Goal: Task Accomplishment & Management: Manage account settings

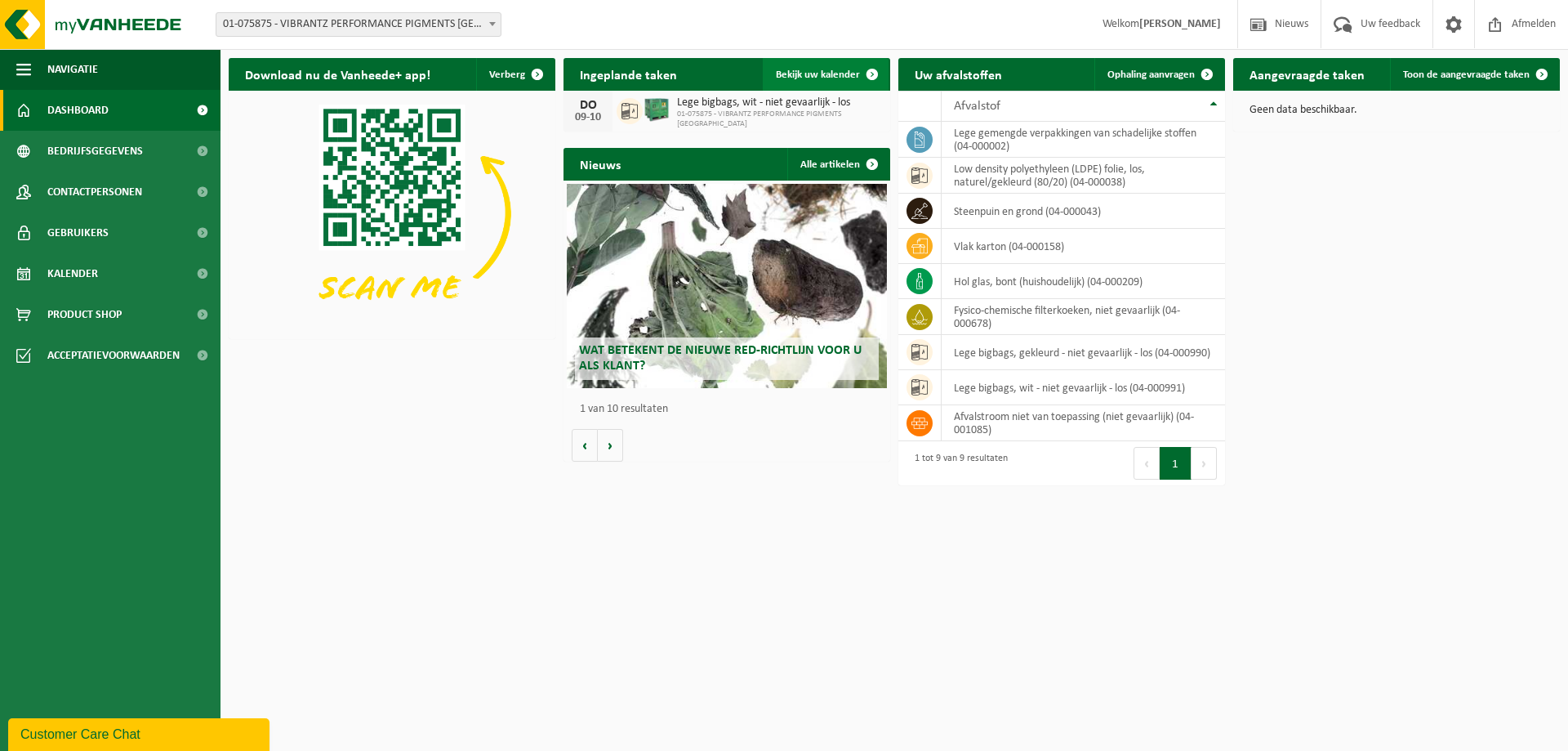
click at [869, 71] on span at bounding box center [872, 74] width 32 height 32
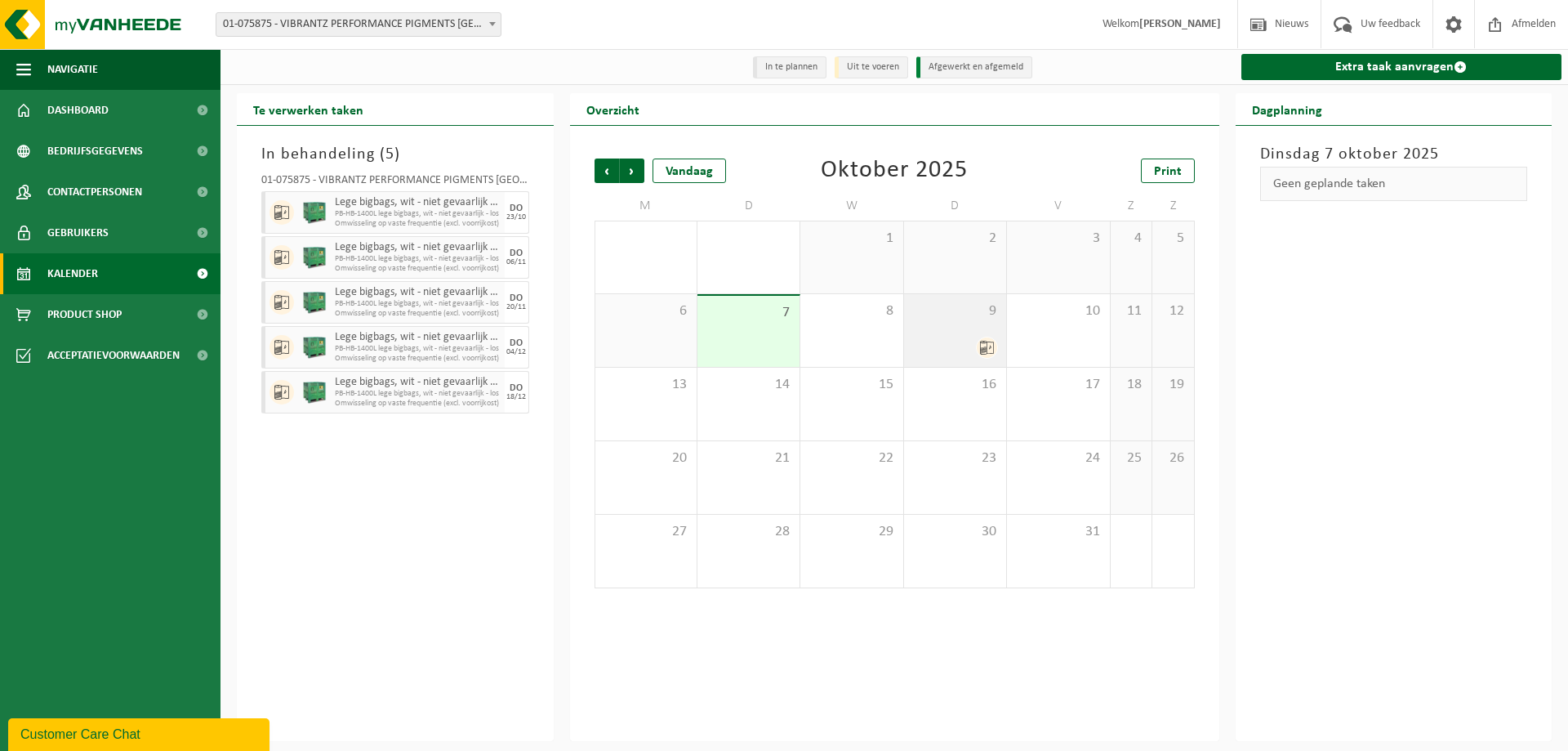
click at [982, 346] on icon at bounding box center [987, 347] width 14 height 14
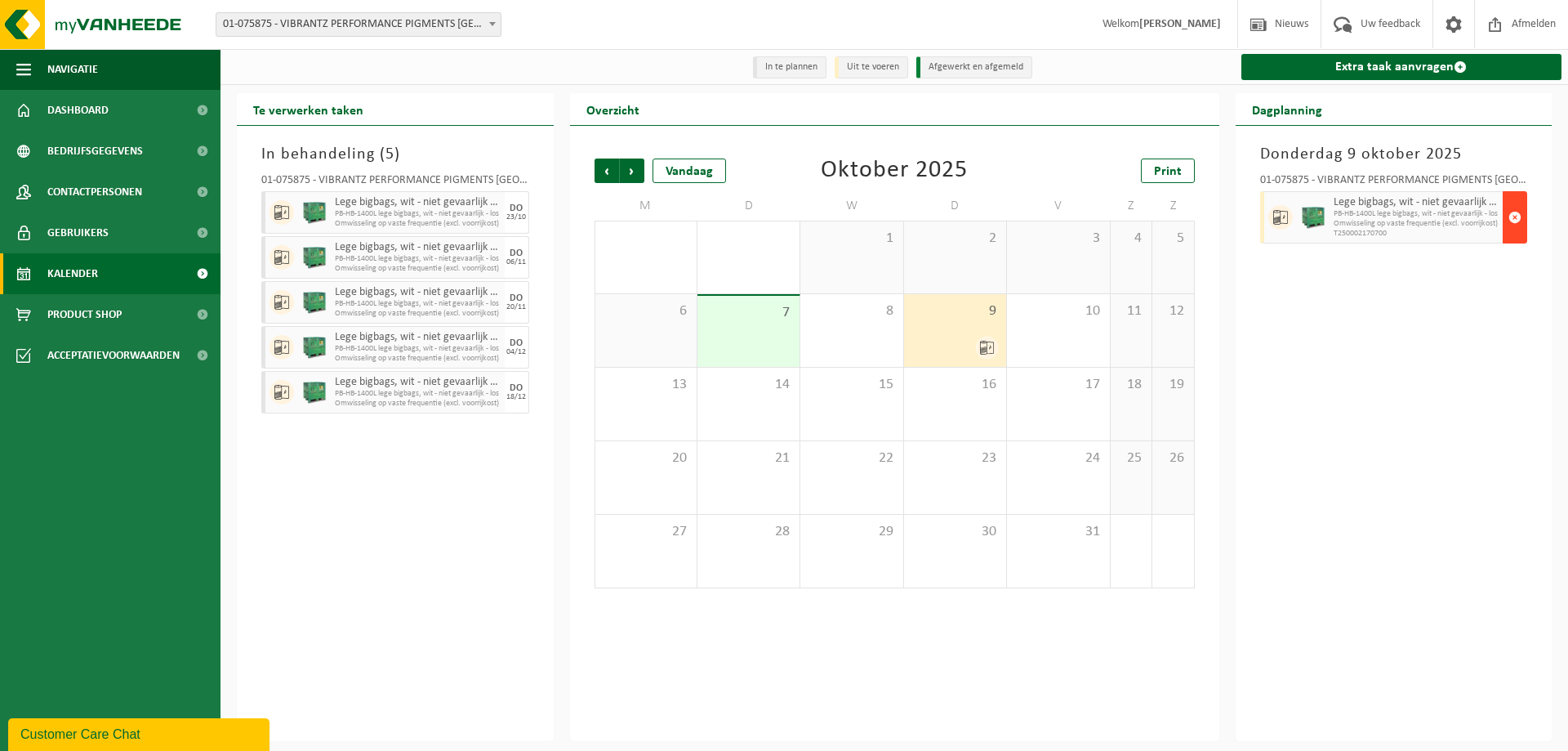
click at [1515, 217] on span "button" at bounding box center [1515, 217] width 13 height 32
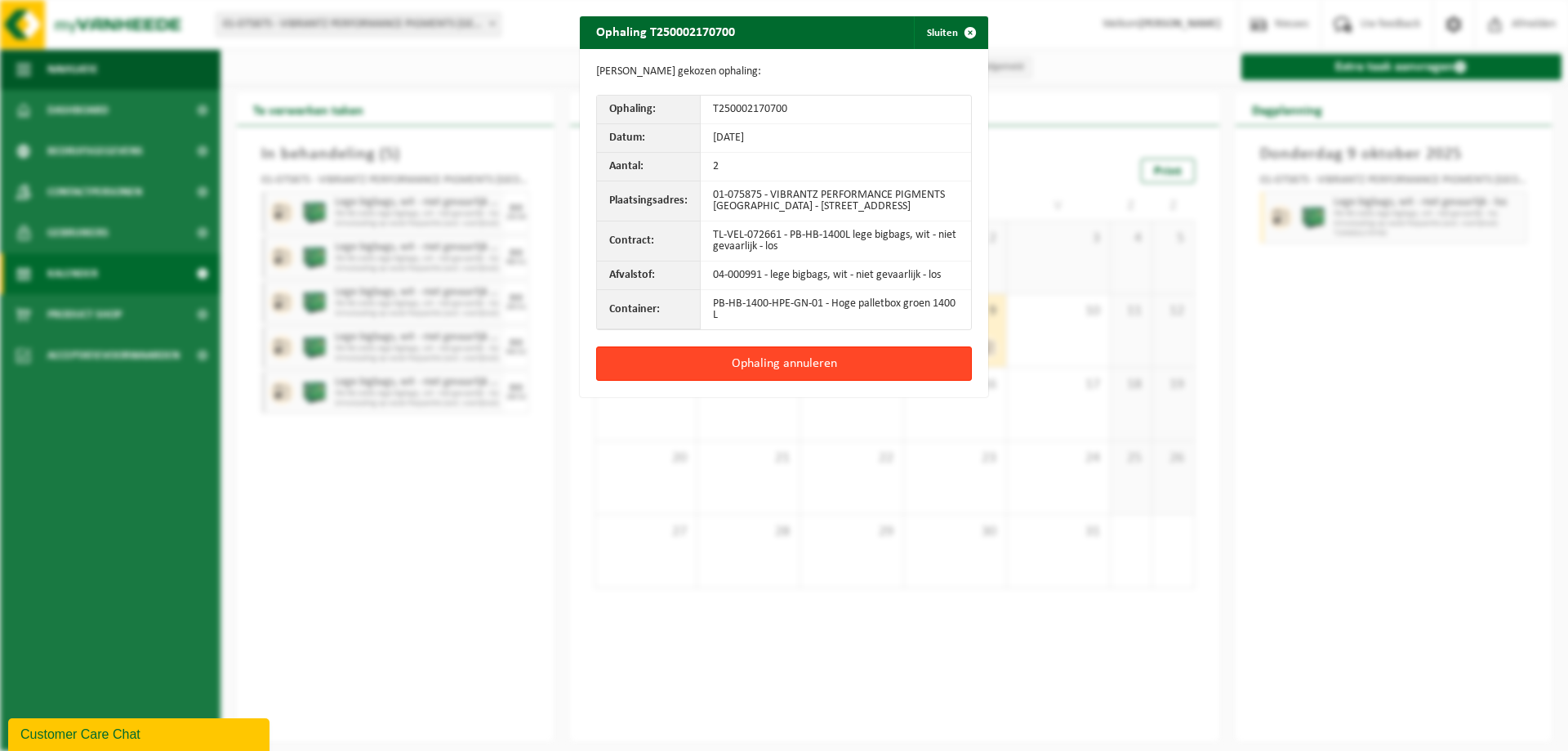
click at [742, 362] on button "Ophaling annuleren" at bounding box center [784, 364] width 376 height 34
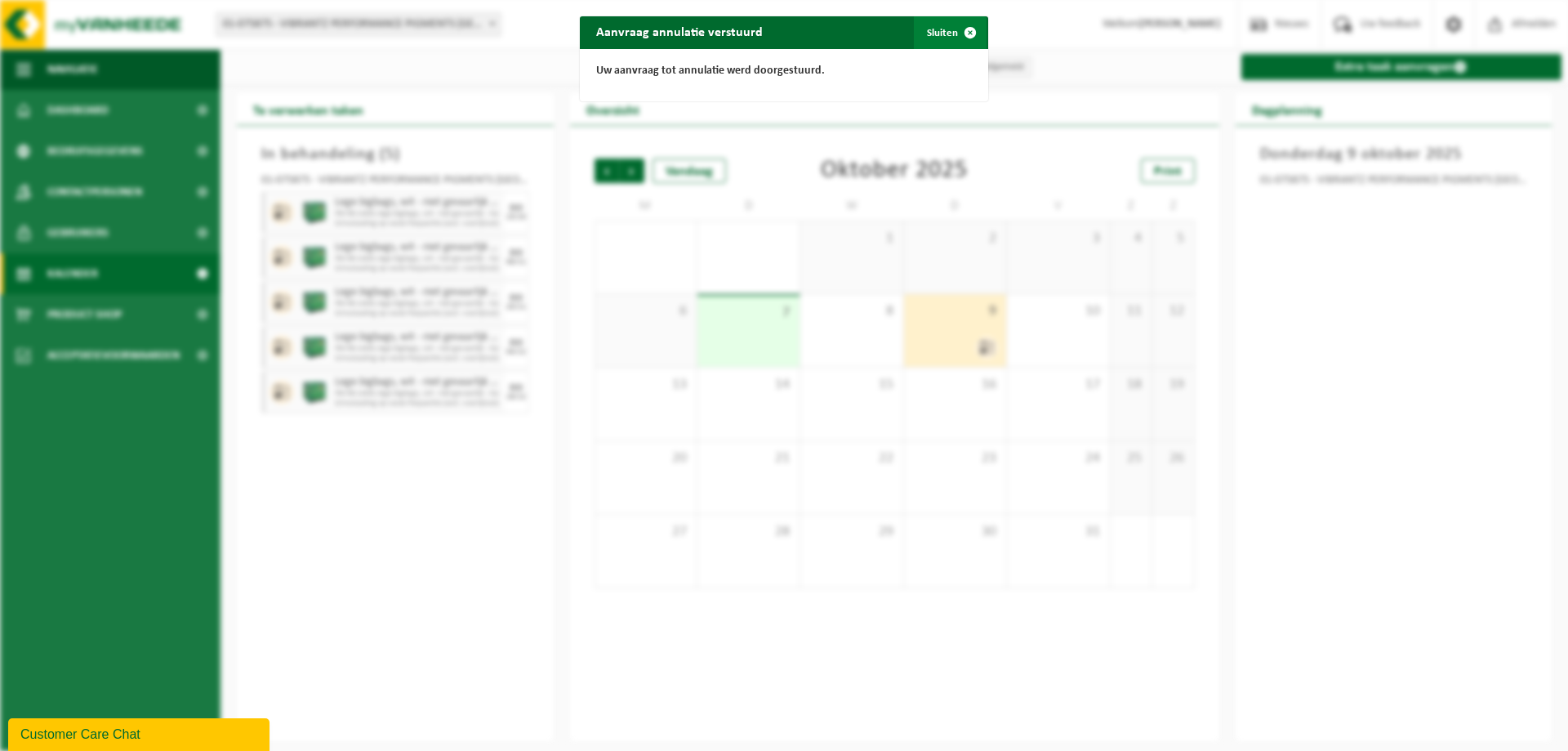
click at [963, 30] on span "button" at bounding box center [970, 32] width 32 height 32
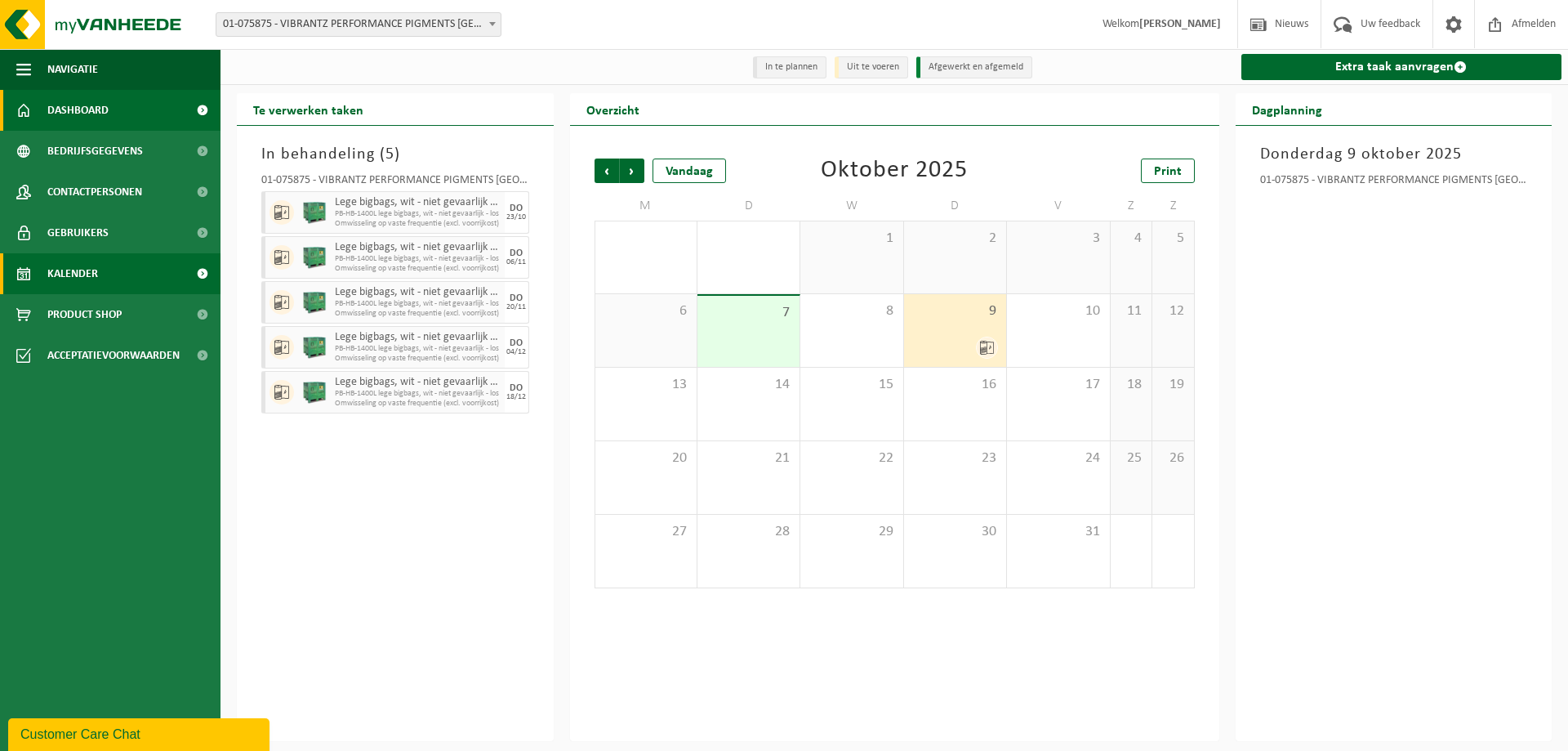
click at [81, 116] on span "Dashboard" at bounding box center [78, 109] width 61 height 41
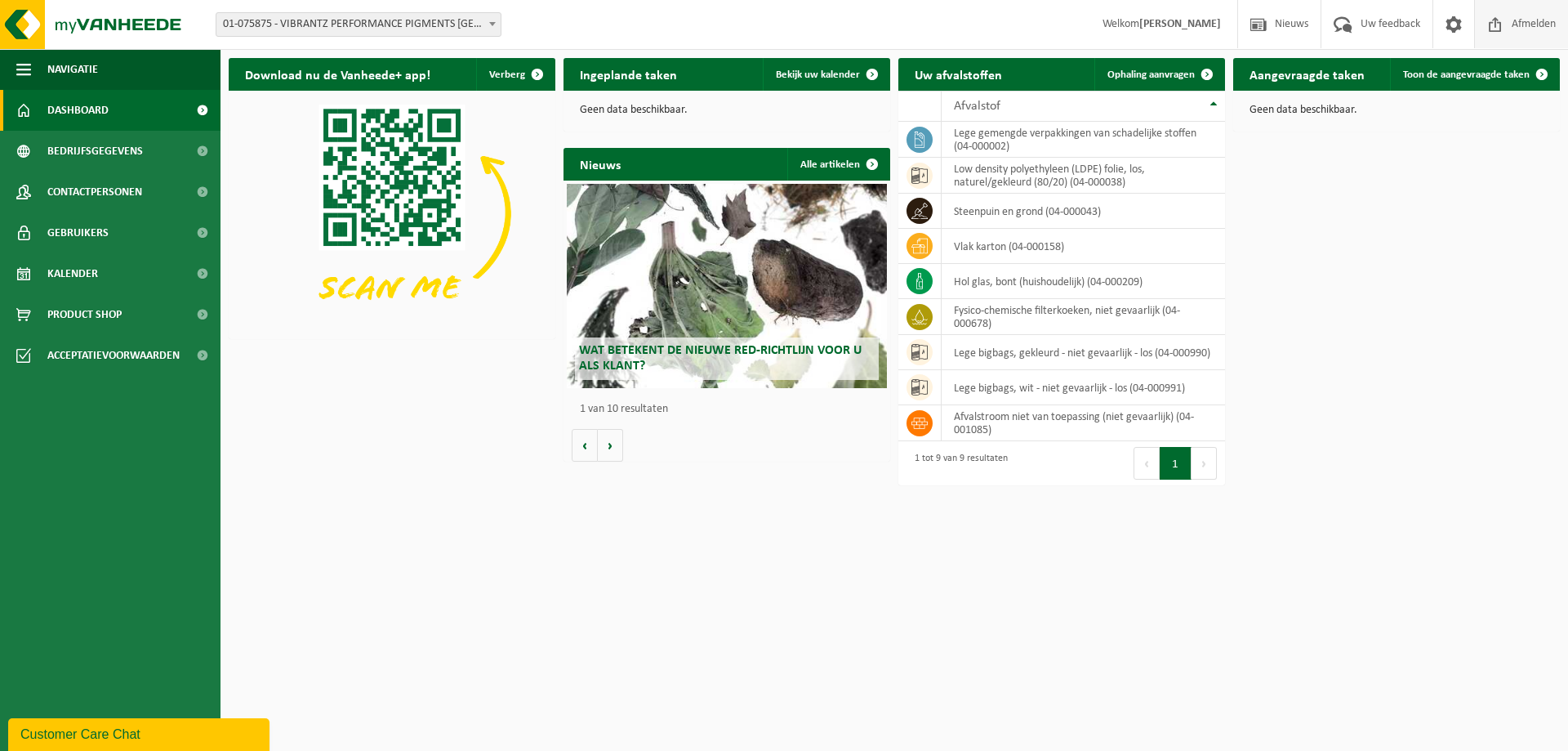
click at [1546, 24] on span "Afmelden" at bounding box center [1533, 24] width 52 height 49
